Goal: Check status: Check status

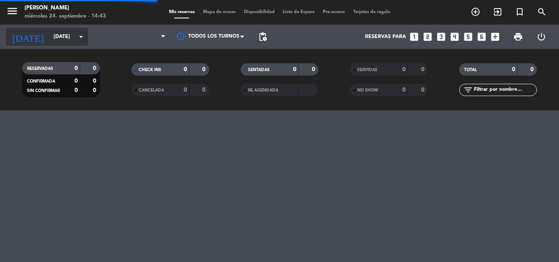
click at [83, 36] on icon "arrow_drop_down" at bounding box center [81, 37] width 10 height 10
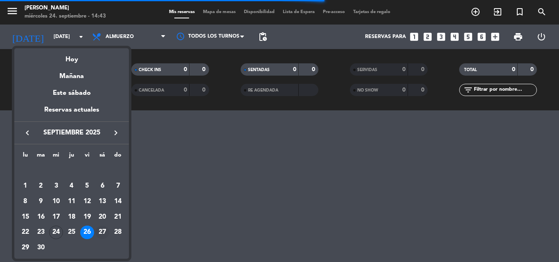
click at [103, 233] on div "27" at bounding box center [102, 233] width 14 height 14
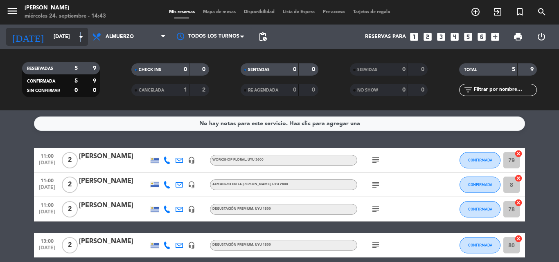
click at [81, 38] on icon "arrow_drop_down" at bounding box center [81, 37] width 10 height 10
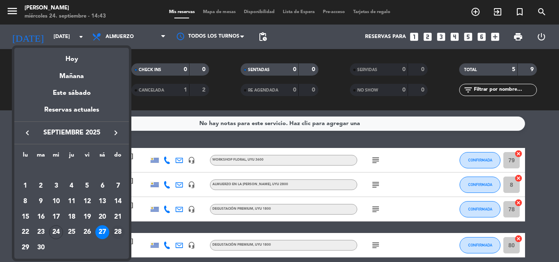
click at [117, 232] on div "28" at bounding box center [118, 233] width 14 height 14
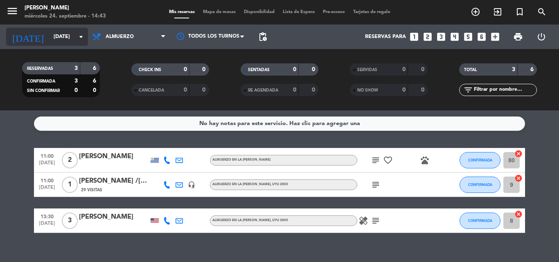
click at [83, 37] on icon "arrow_drop_down" at bounding box center [81, 37] width 10 height 10
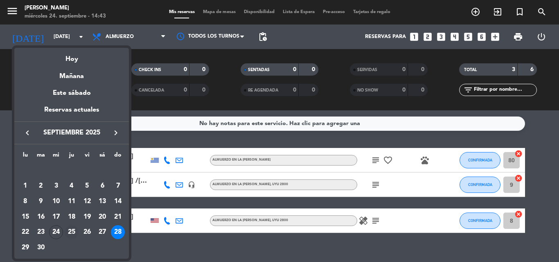
click at [71, 232] on div "25" at bounding box center [72, 233] width 14 height 14
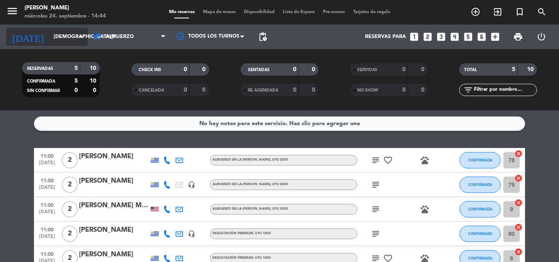
click at [81, 37] on icon "arrow_drop_down" at bounding box center [81, 37] width 10 height 10
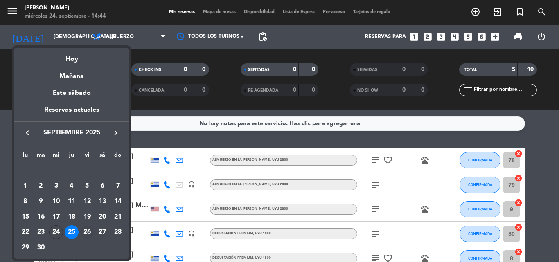
click at [85, 231] on div "26" at bounding box center [87, 233] width 14 height 14
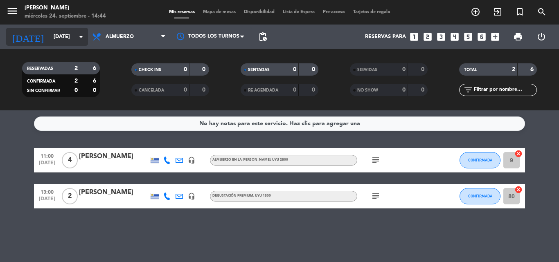
click at [81, 36] on icon "arrow_drop_down" at bounding box center [81, 37] width 10 height 10
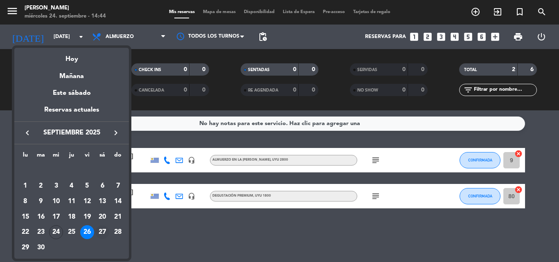
click at [103, 230] on div "27" at bounding box center [102, 233] width 14 height 14
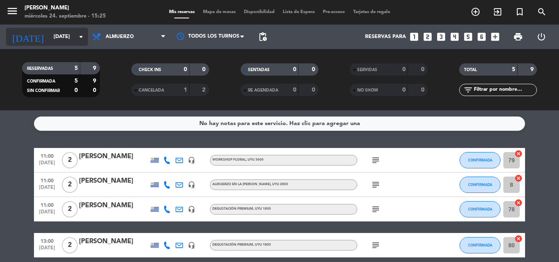
click at [81, 36] on icon "arrow_drop_down" at bounding box center [81, 37] width 10 height 10
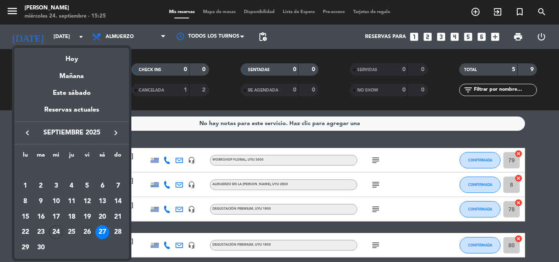
click at [87, 230] on div "26" at bounding box center [87, 233] width 14 height 14
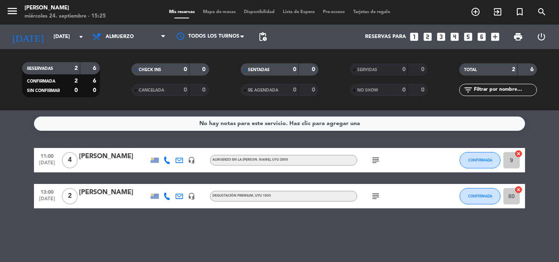
click at [373, 198] on icon "subject" at bounding box center [376, 197] width 10 height 10
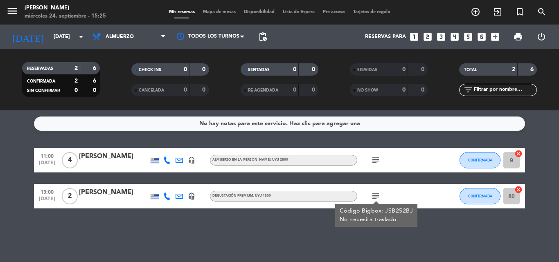
click at [191, 196] on icon "headset_mic" at bounding box center [191, 196] width 7 height 7
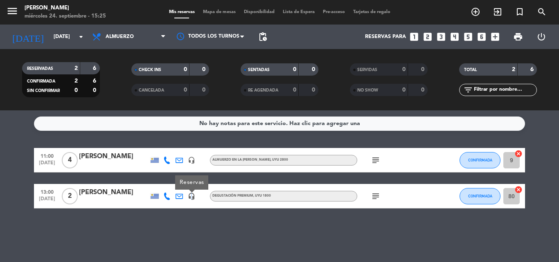
click at [191, 196] on icon "headset_mic" at bounding box center [191, 196] width 7 height 7
click at [82, 36] on icon "arrow_drop_down" at bounding box center [81, 37] width 10 height 10
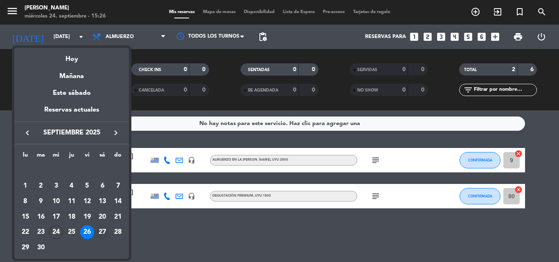
click at [103, 230] on div "27" at bounding box center [102, 233] width 14 height 14
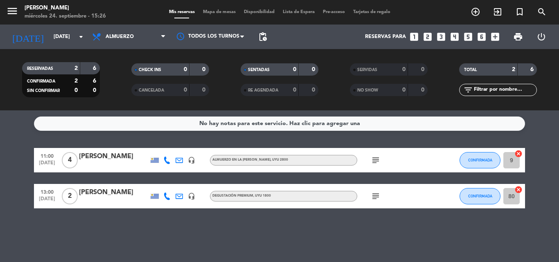
type input "[DATE]"
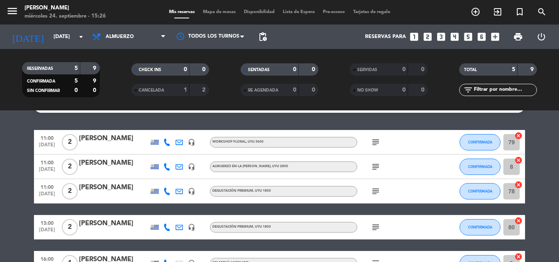
scroll to position [72, 0]
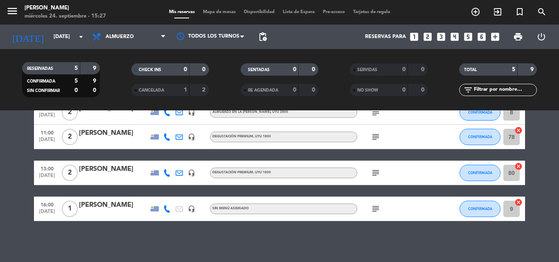
click at [375, 212] on icon "subject" at bounding box center [376, 209] width 10 height 10
